Goal: Find specific fact: Find specific fact

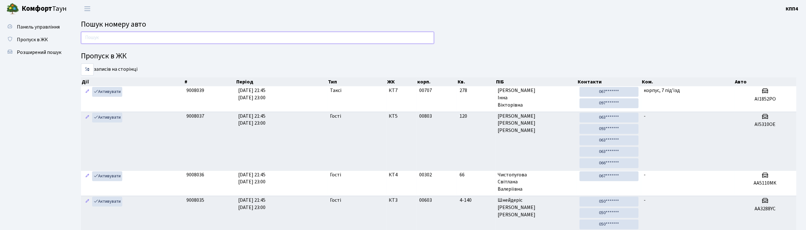
click at [199, 39] on input "text" at bounding box center [257, 38] width 353 height 12
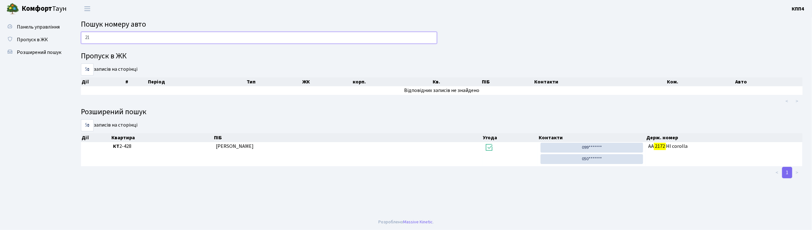
type input "2"
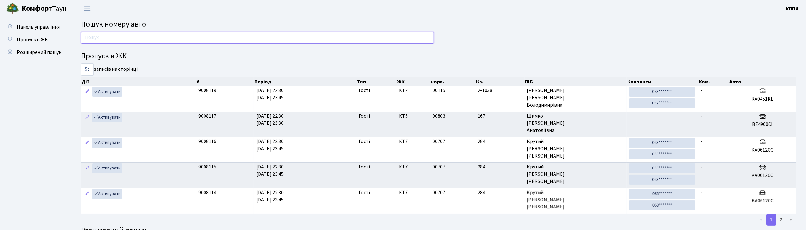
click at [415, 40] on input "text" at bounding box center [257, 38] width 353 height 12
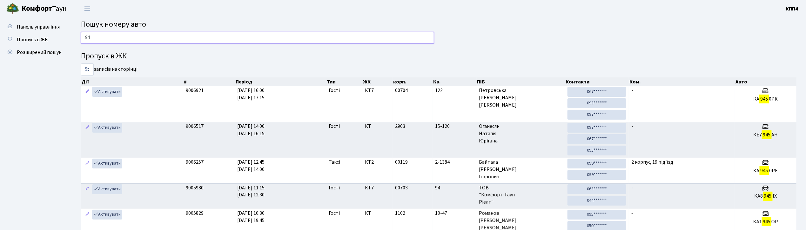
type input "9"
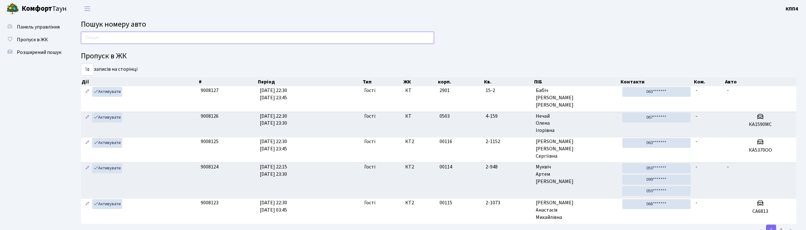
click at [114, 38] on input "text" at bounding box center [257, 38] width 353 height 12
